Goal: Understand process/instructions: Learn how to perform a task or action

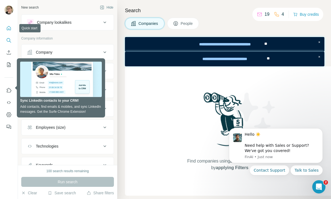
click at [10, 28] on icon "Quick start" at bounding box center [9, 28] width 6 height 6
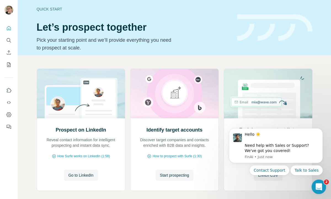
click at [319, 183] on icon "Open Intercom Messenger" at bounding box center [318, 185] width 9 height 9
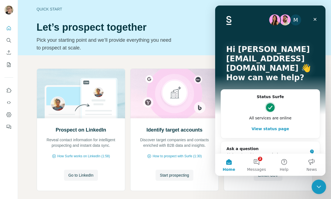
click at [315, 182] on div "Close Intercom Messenger" at bounding box center [317, 185] width 13 height 13
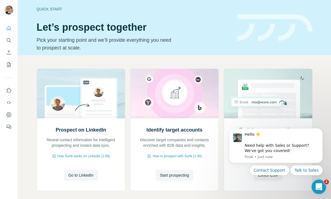
click at [319, 183] on icon "Open Intercom Messenger" at bounding box center [318, 185] width 9 height 9
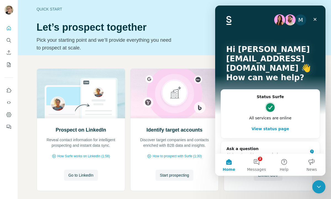
click at [318, 14] on div "M Hi [PERSON_NAME][EMAIL_ADDRESS][DOMAIN_NAME] 👋 How can we help?" at bounding box center [270, 65] width 99 height 118
click at [318, 15] on div "Close" at bounding box center [315, 19] width 10 height 10
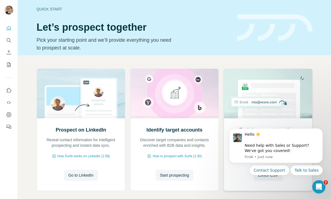
scroll to position [27, 0]
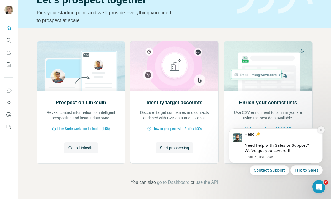
click at [321, 130] on icon "Dismiss notification" at bounding box center [321, 129] width 3 height 3
click at [322, 130] on icon "Dismiss notification" at bounding box center [321, 129] width 3 height 3
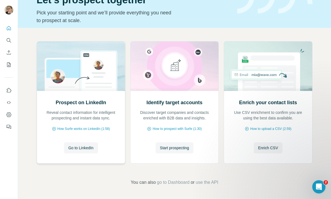
scroll to position [0, 0]
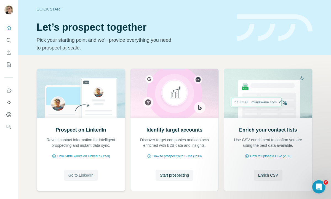
click at [80, 175] on span "Go to LinkedIn" at bounding box center [80, 175] width 25 height 6
